Goal: Information Seeking & Learning: Check status

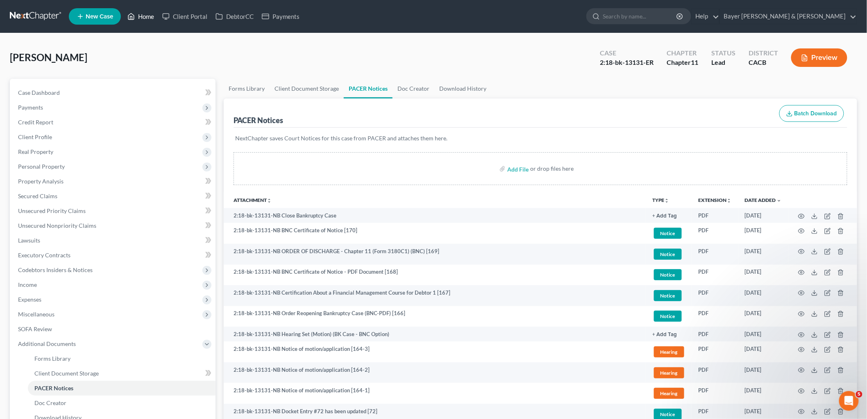
click at [142, 15] on link "Home" at bounding box center [140, 16] width 35 height 15
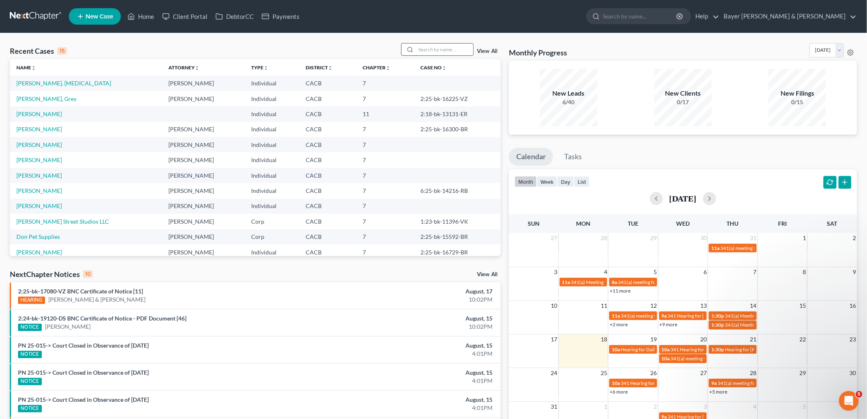
click at [426, 50] on input "search" at bounding box center [444, 49] width 57 height 12
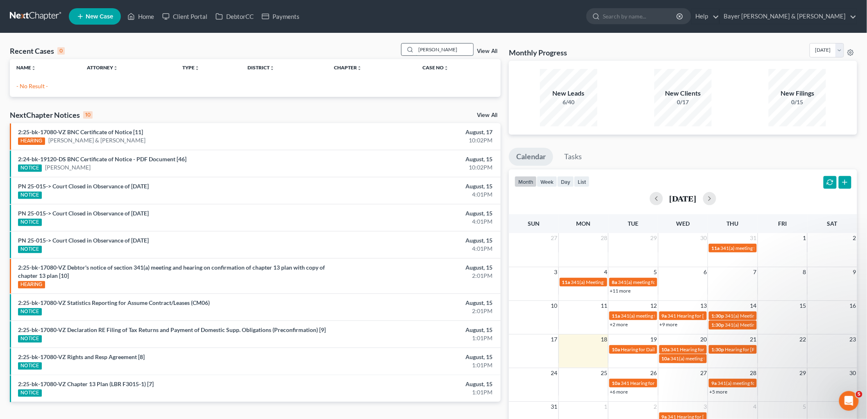
type input "[PERSON_NAME]"
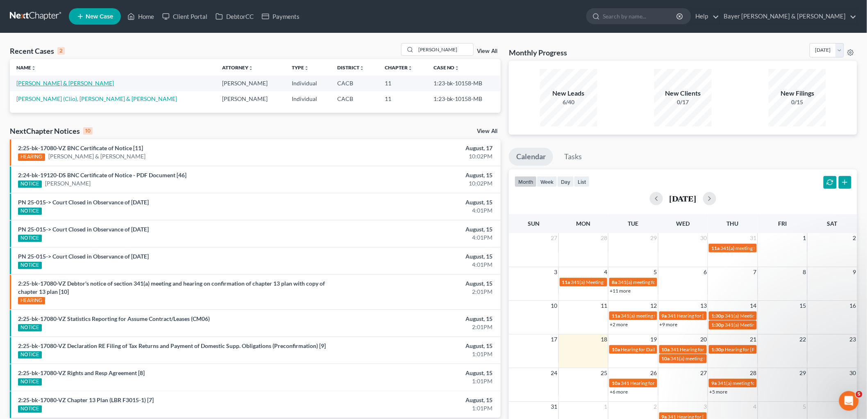
click at [55, 84] on link "[PERSON_NAME] & [PERSON_NAME]" at bounding box center [65, 83] width 98 height 7
select select "1"
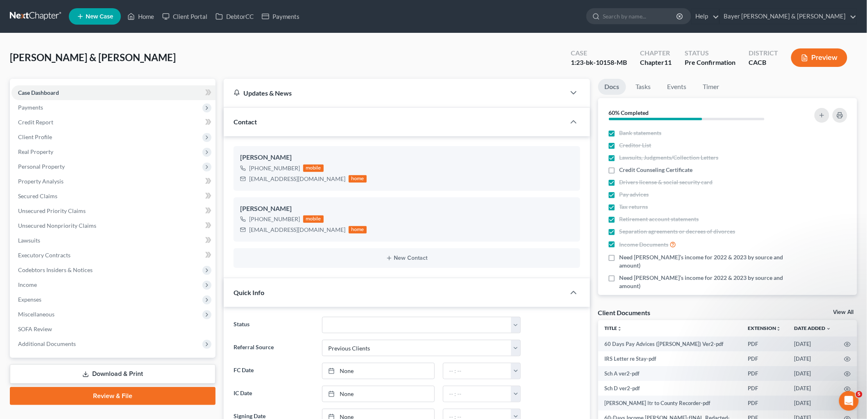
scroll to position [35156, 0]
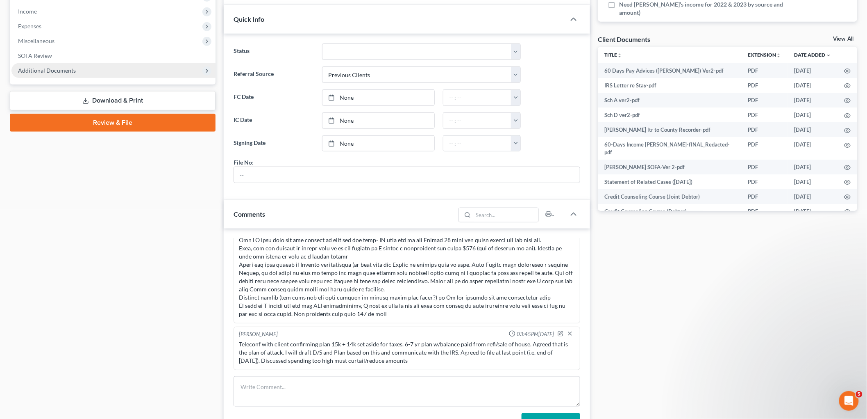
click at [67, 68] on span "Additional Documents" at bounding box center [47, 70] width 58 height 7
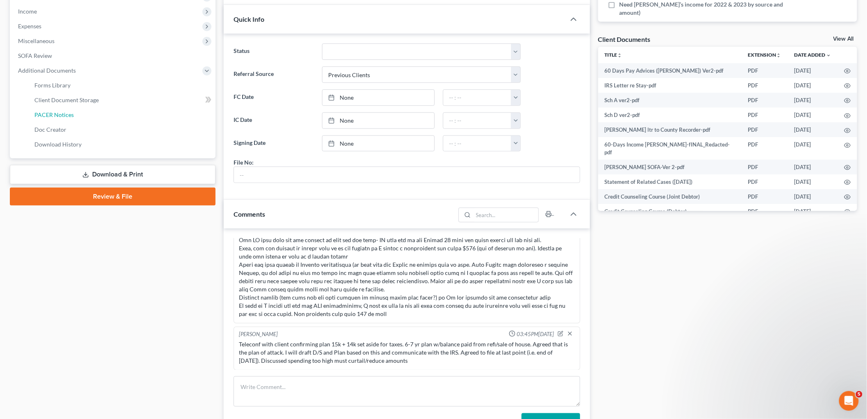
click at [52, 111] on span "PACER Notices" at bounding box center [53, 114] width 39 height 7
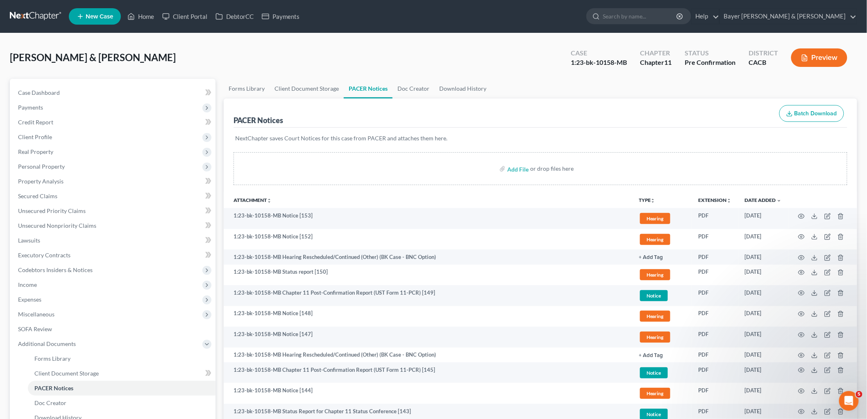
click at [650, 200] on button "TYPE unfold_more" at bounding box center [647, 200] width 17 height 5
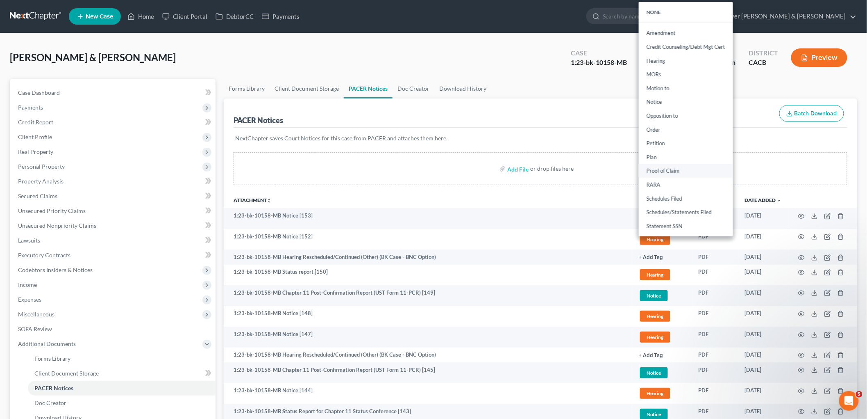
click at [660, 170] on link "Proof of Claim" at bounding box center [686, 171] width 94 height 14
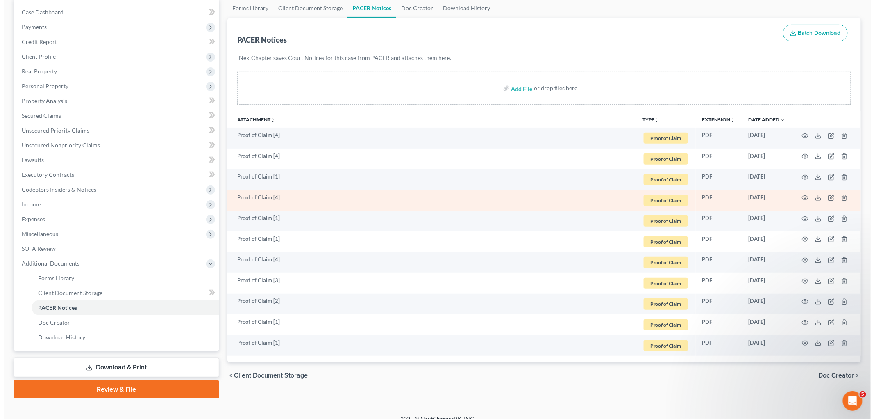
scroll to position [90, 0]
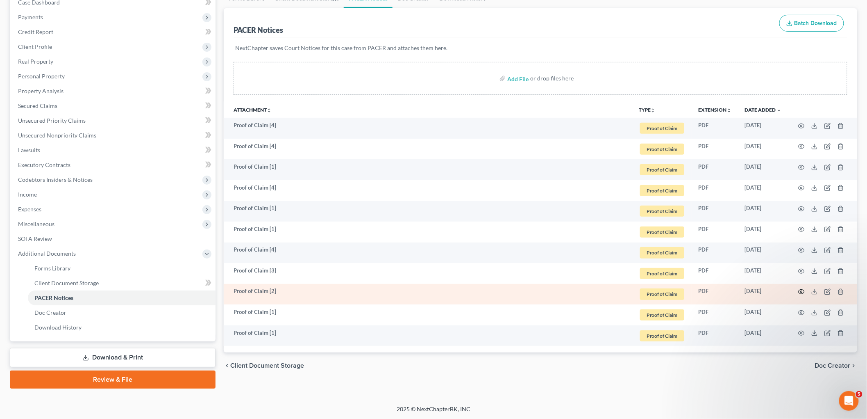
click at [802, 291] on circle "button" at bounding box center [802, 292] width 2 height 2
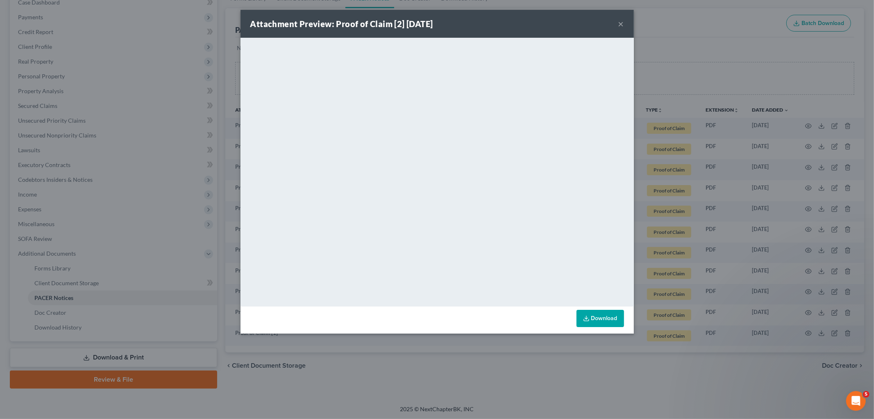
click at [620, 22] on button "×" at bounding box center [622, 24] width 6 height 10
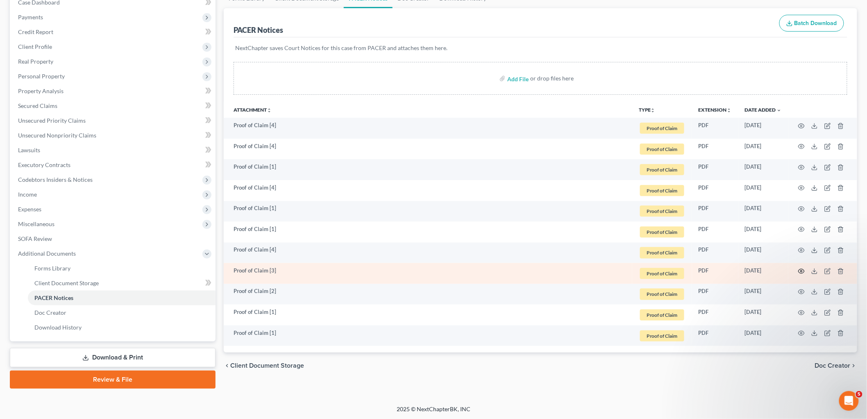
click at [799, 272] on icon "button" at bounding box center [802, 271] width 7 height 7
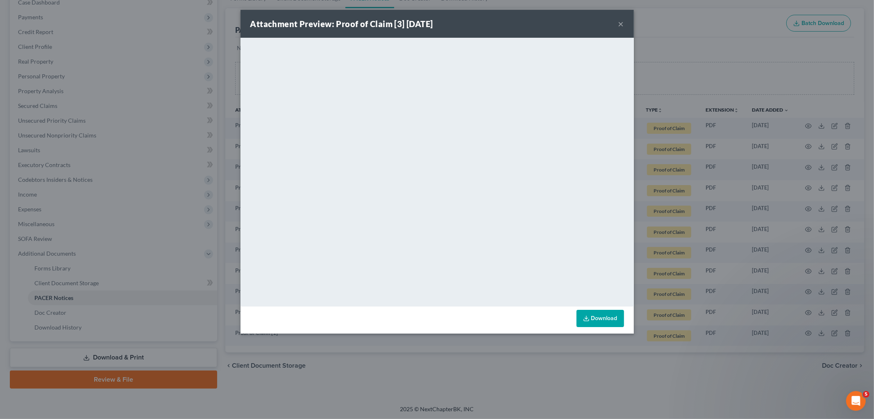
click at [621, 22] on button "×" at bounding box center [622, 24] width 6 height 10
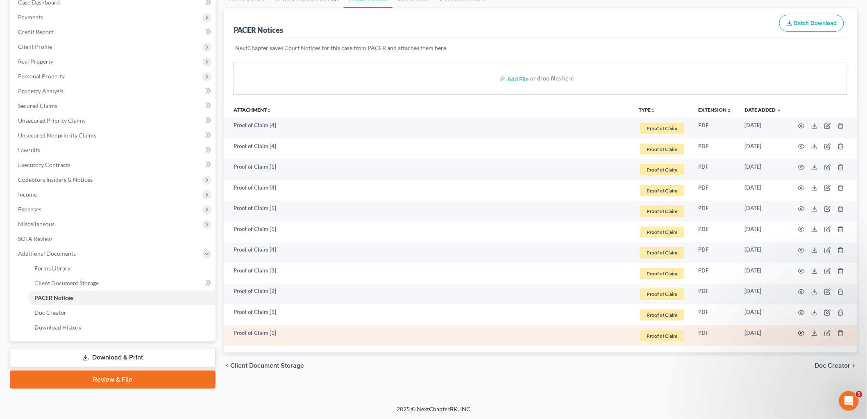
click at [802, 333] on circle "button" at bounding box center [802, 333] width 2 height 2
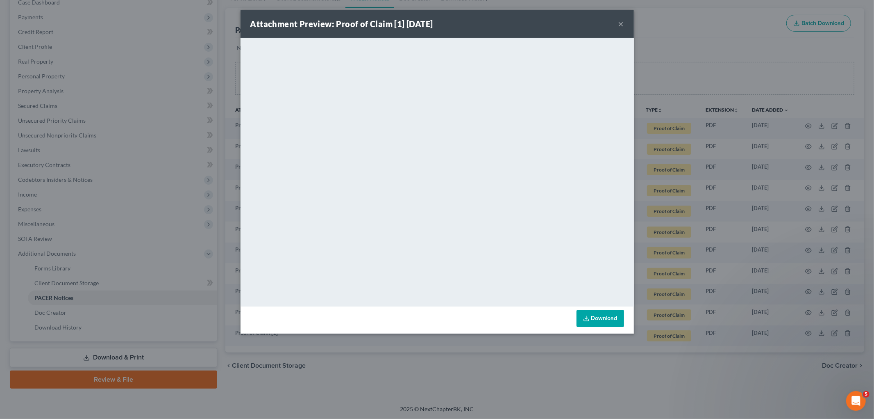
click at [621, 24] on button "×" at bounding box center [622, 24] width 6 height 10
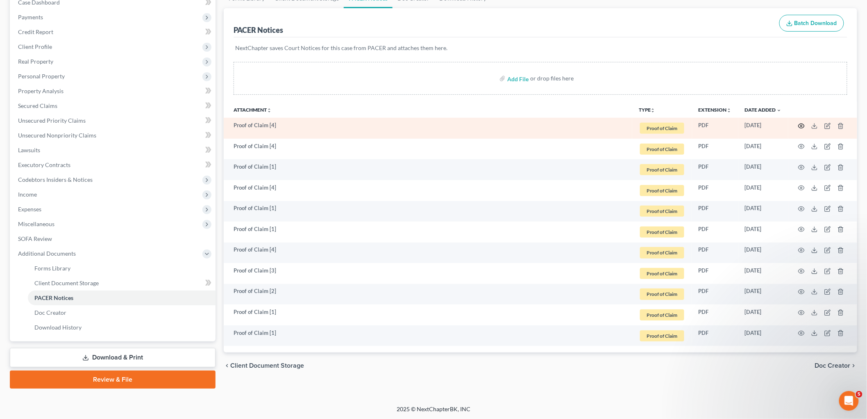
click at [802, 123] on icon "button" at bounding box center [802, 126] width 7 height 7
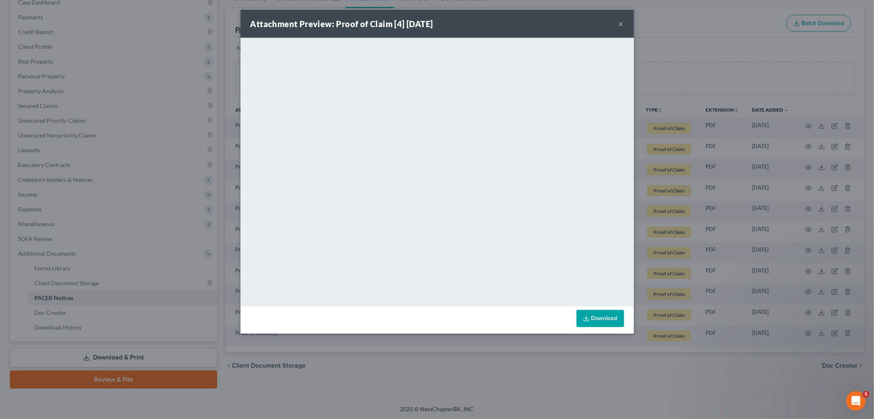
click at [621, 24] on button "×" at bounding box center [622, 24] width 6 height 10
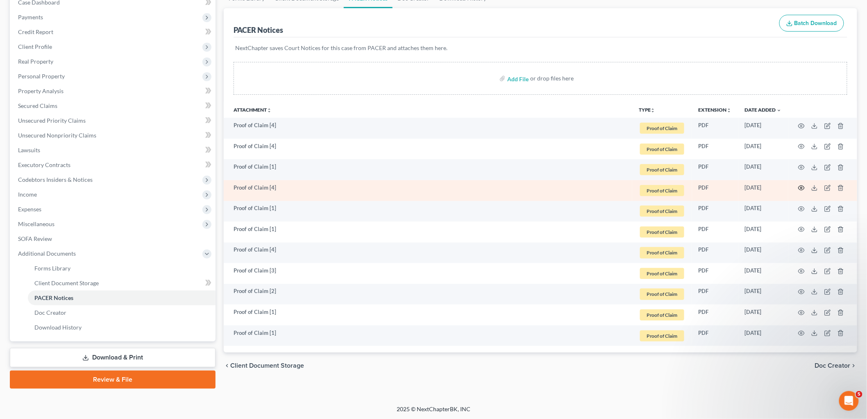
click at [800, 188] on icon "button" at bounding box center [802, 187] width 7 height 7
